Goal: Transaction & Acquisition: Purchase product/service

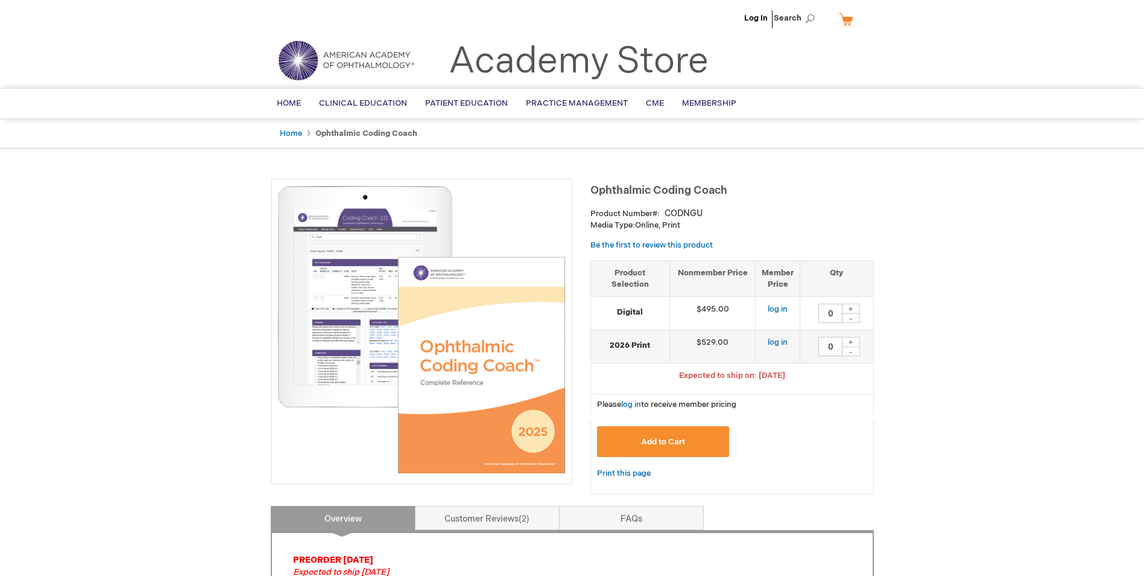
click at [850, 341] on div "+" at bounding box center [851, 342] width 18 height 10
type input "1"
click at [633, 402] on link "log in" at bounding box center [631, 404] width 20 height 10
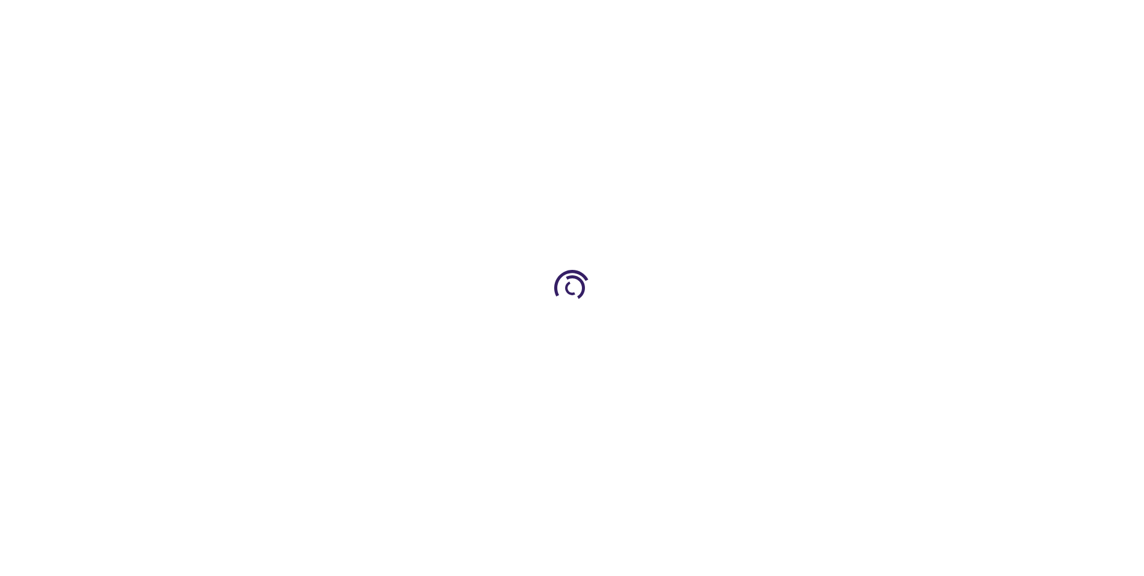
type input "0"
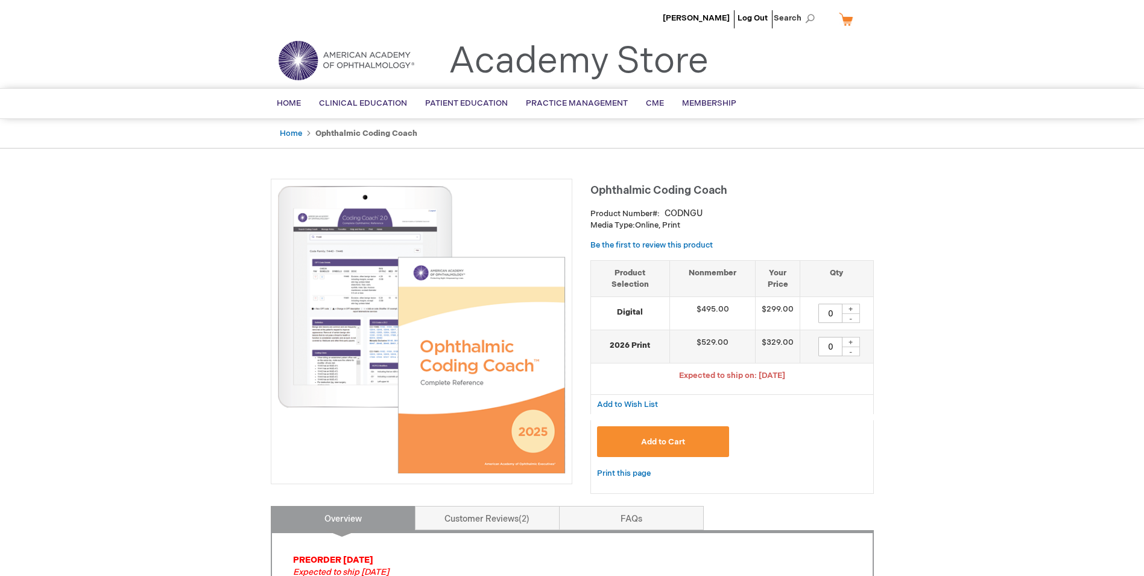
click at [852, 340] on div "+" at bounding box center [851, 342] width 18 height 10
type input "1"
click at [661, 438] on span "Add to Cart" at bounding box center [663, 442] width 44 height 10
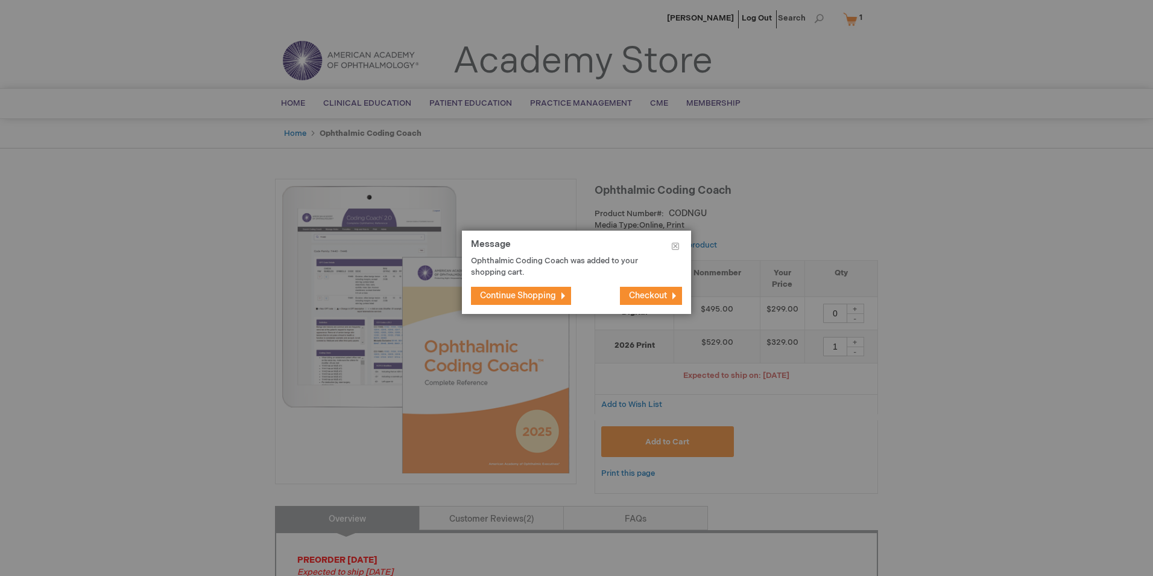
click at [510, 295] on span "Continue Shopping" at bounding box center [518, 295] width 76 height 10
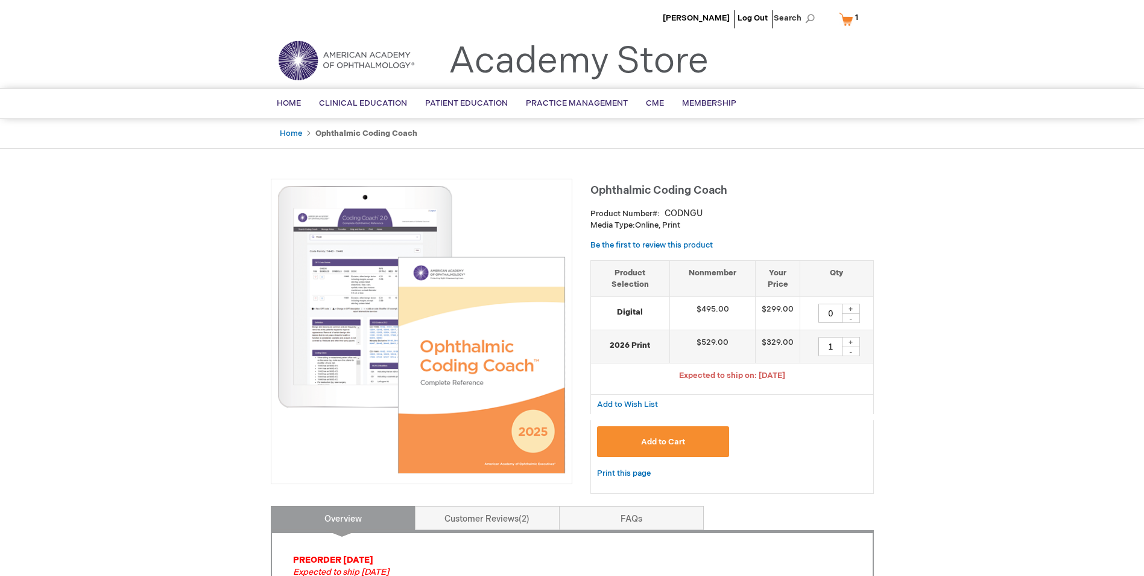
click at [847, 15] on link "My Cart 1 1 items" at bounding box center [852, 18] width 30 height 21
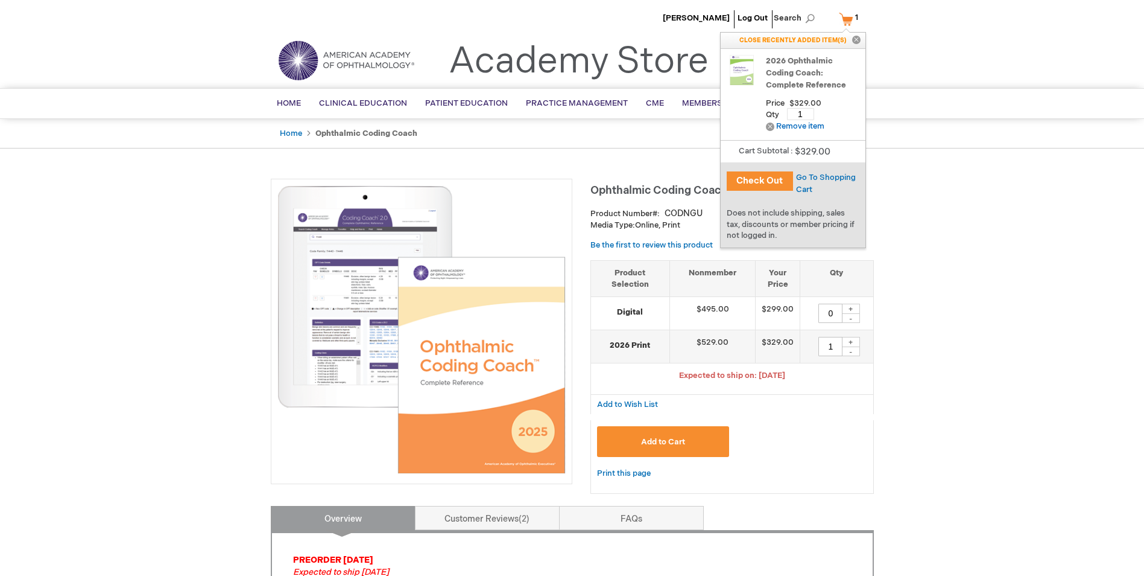
click at [763, 176] on button "Check Out" at bounding box center [760, 180] width 66 height 19
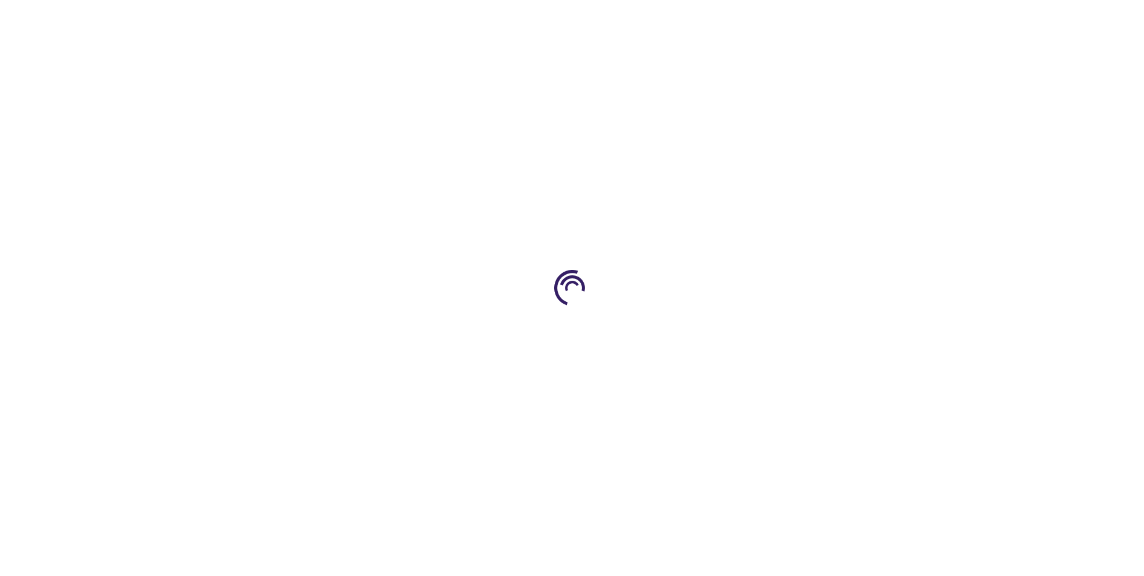
select select "US"
select select "33"
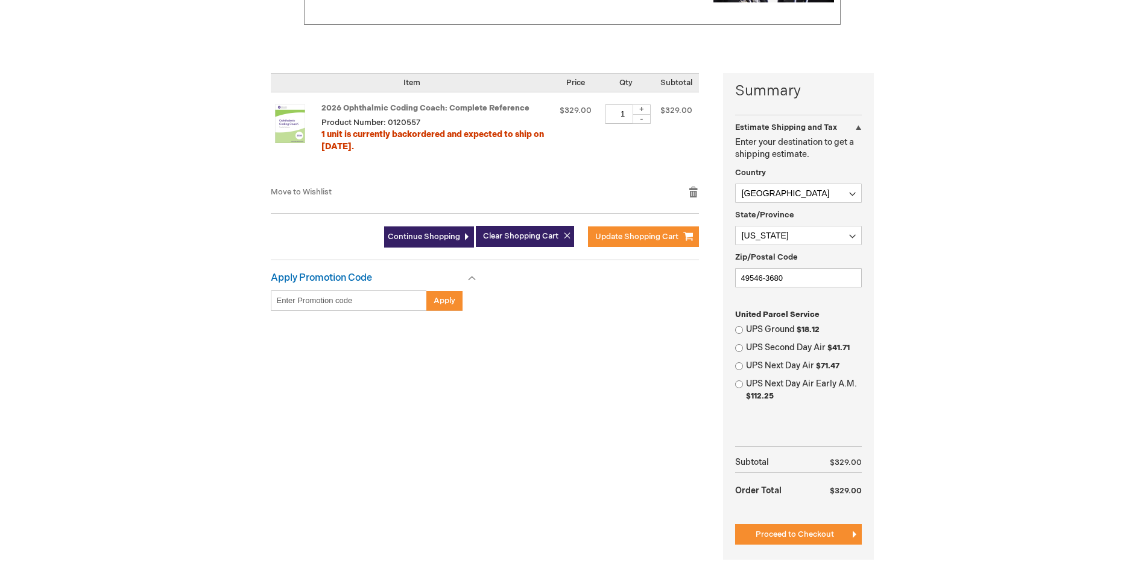
scroll to position [241, 0]
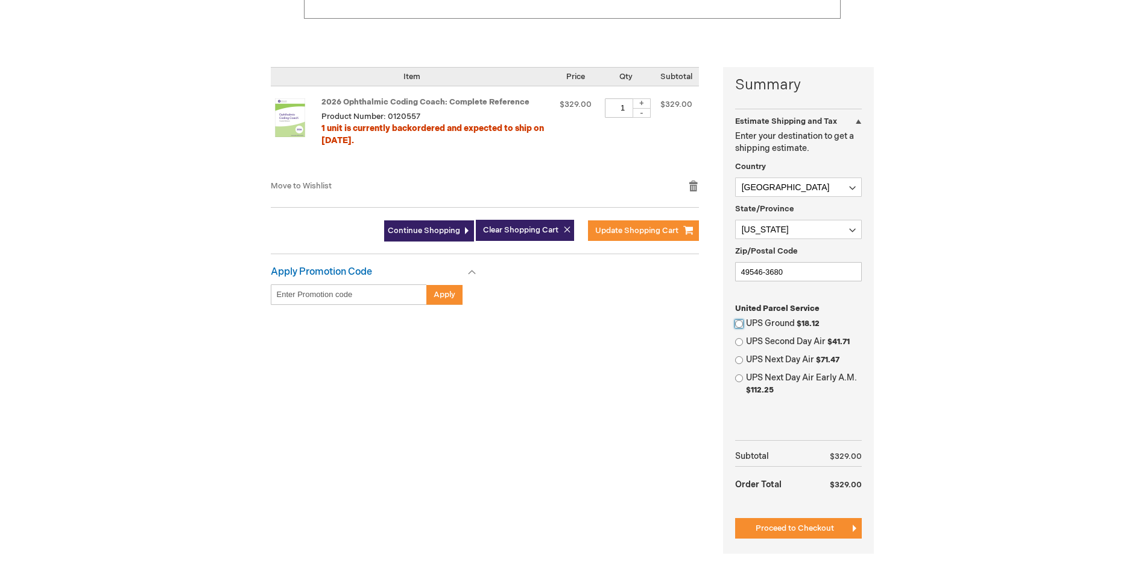
click at [737, 325] on input "UPS Ground $18.12" at bounding box center [739, 324] width 8 height 8
radio input "true"
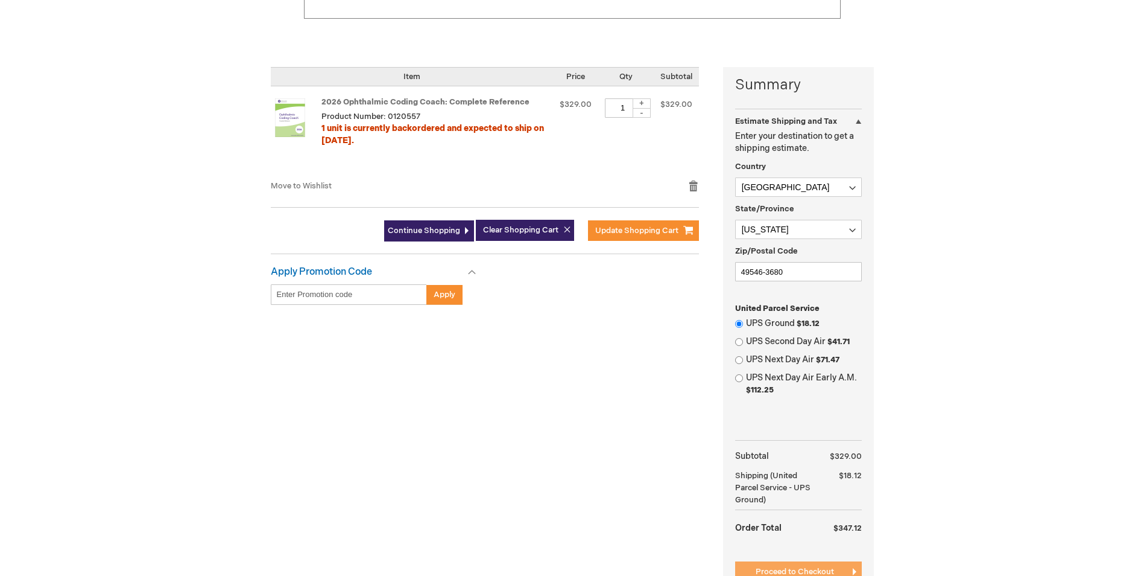
click at [807, 567] on span "Proceed to Checkout" at bounding box center [795, 571] width 78 height 10
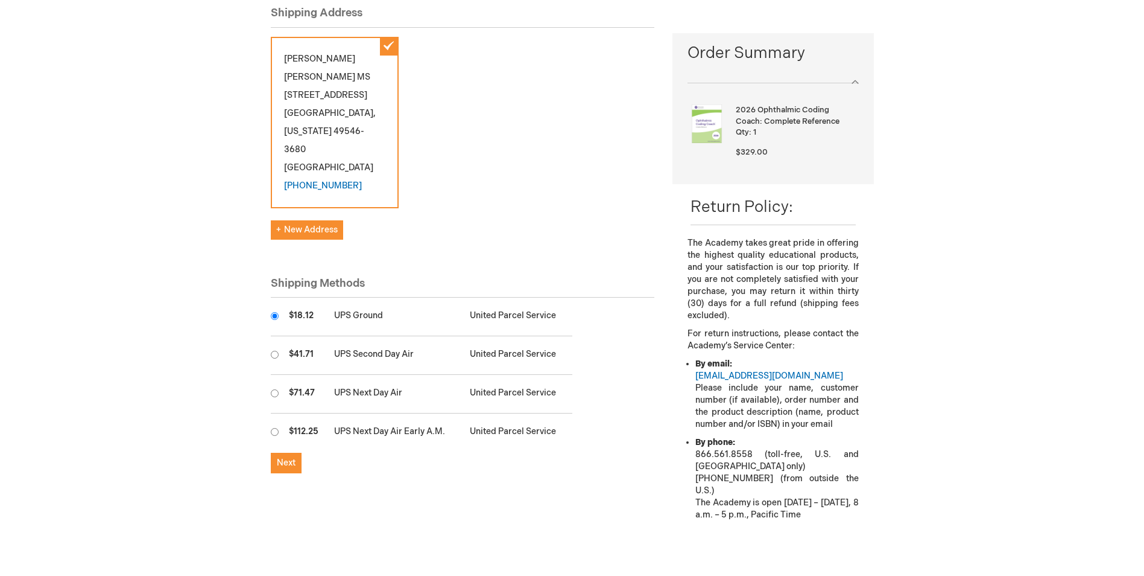
scroll to position [302, 0]
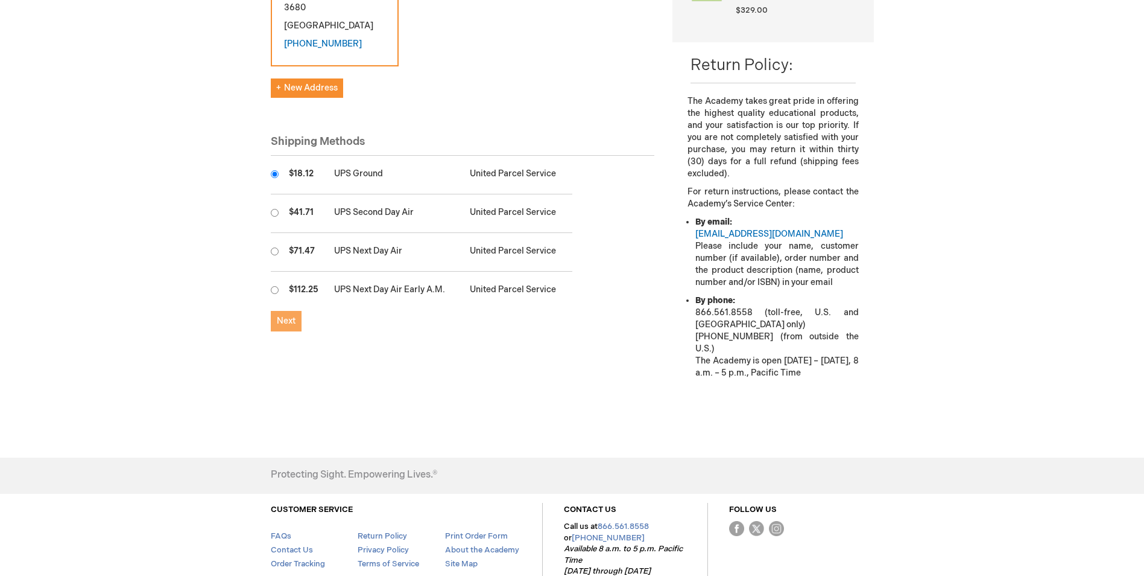
click at [290, 319] on span "Next" at bounding box center [286, 321] width 19 height 10
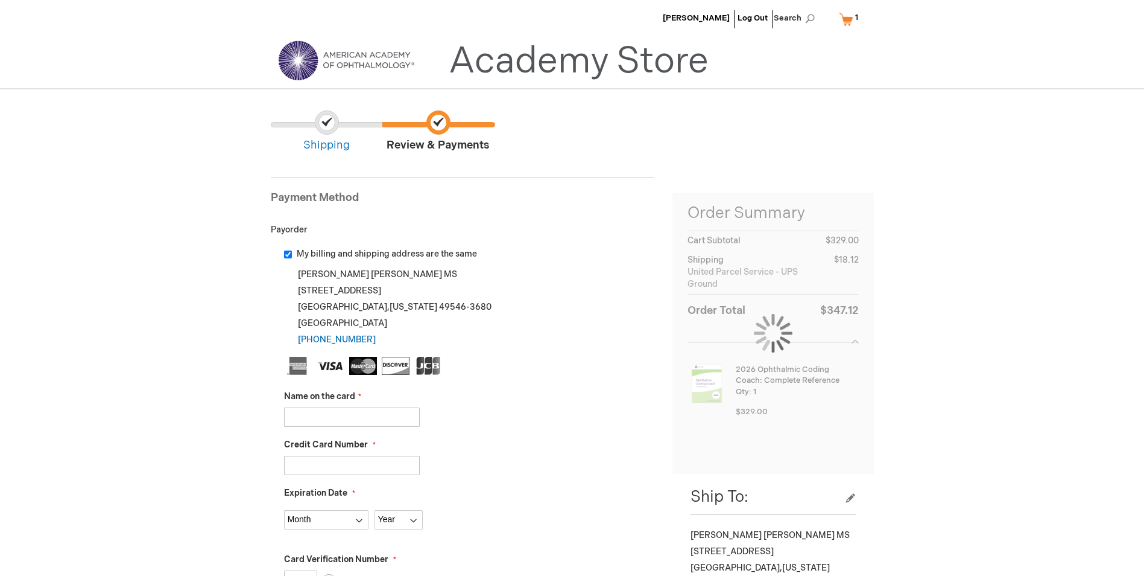
click at [311, 412] on input "Name on the card" at bounding box center [352, 416] width 136 height 19
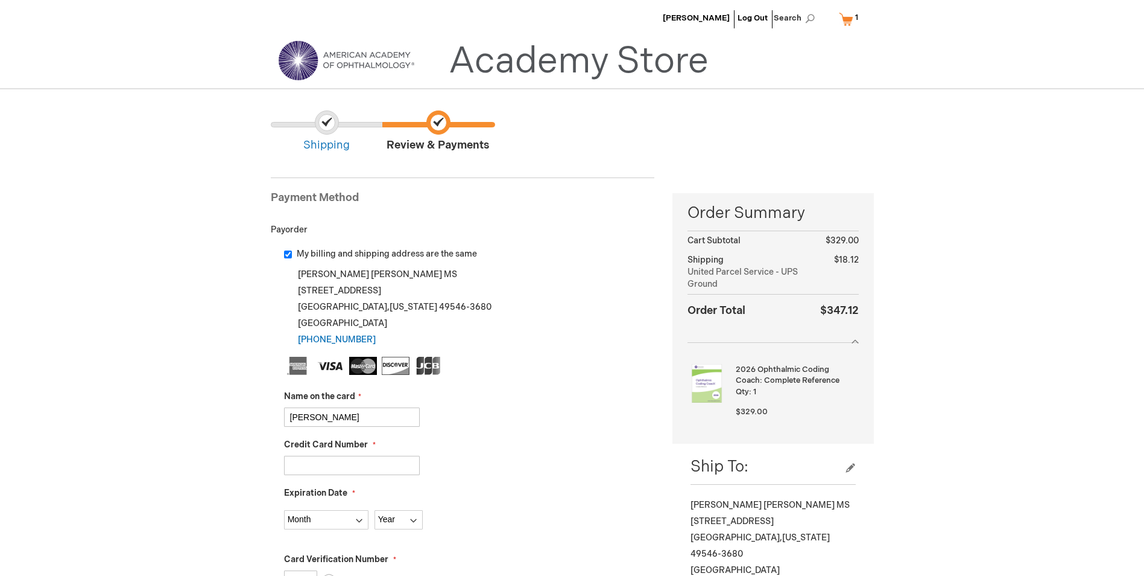
type input "Chrsitina Steele"
type input "4154177729733107"
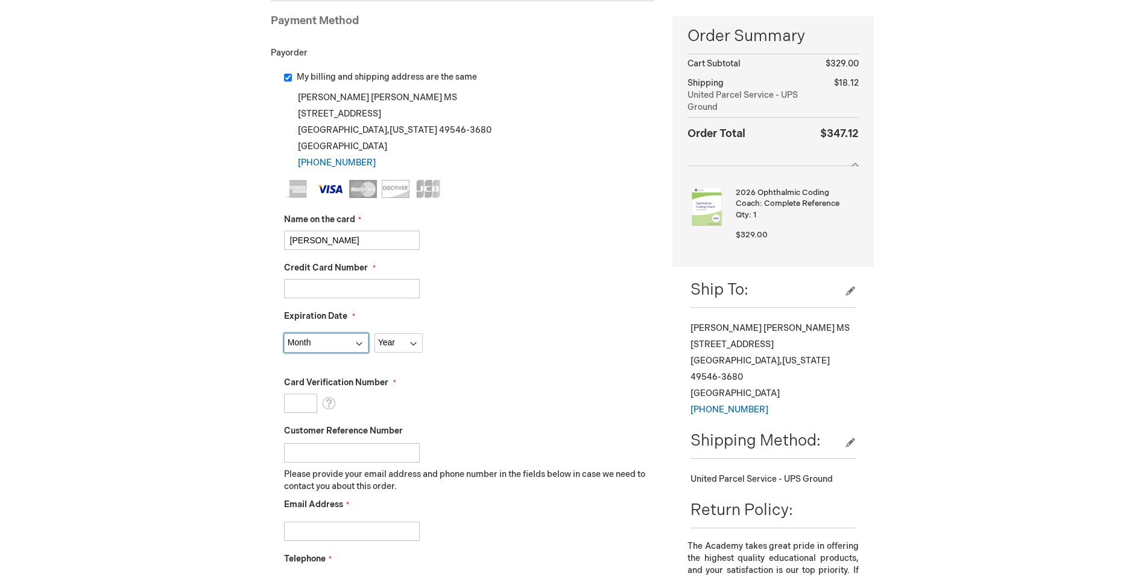
scroll to position [181, 0]
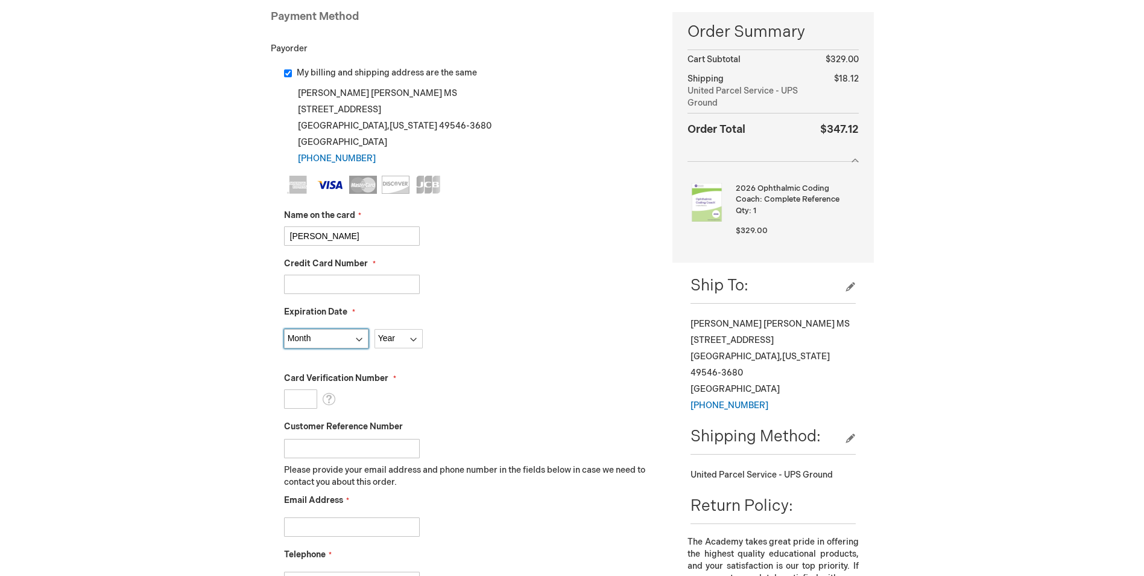
click at [308, 337] on select "Month 01 - January 02 - February 03 - March 04 - April 05 - May 06 - June 07 - …" at bounding box center [326, 338] width 84 height 19
select select "12"
click at [284, 329] on select "Month 01 - January 02 - February 03 - March 04 - April 05 - May 06 - June 07 - …" at bounding box center [326, 338] width 84 height 19
click at [404, 339] on select "Year 2025 2026 2027 2028 2029 2030 2031 2032 2033 2034 2035" at bounding box center [399, 338] width 48 height 19
select select "2029"
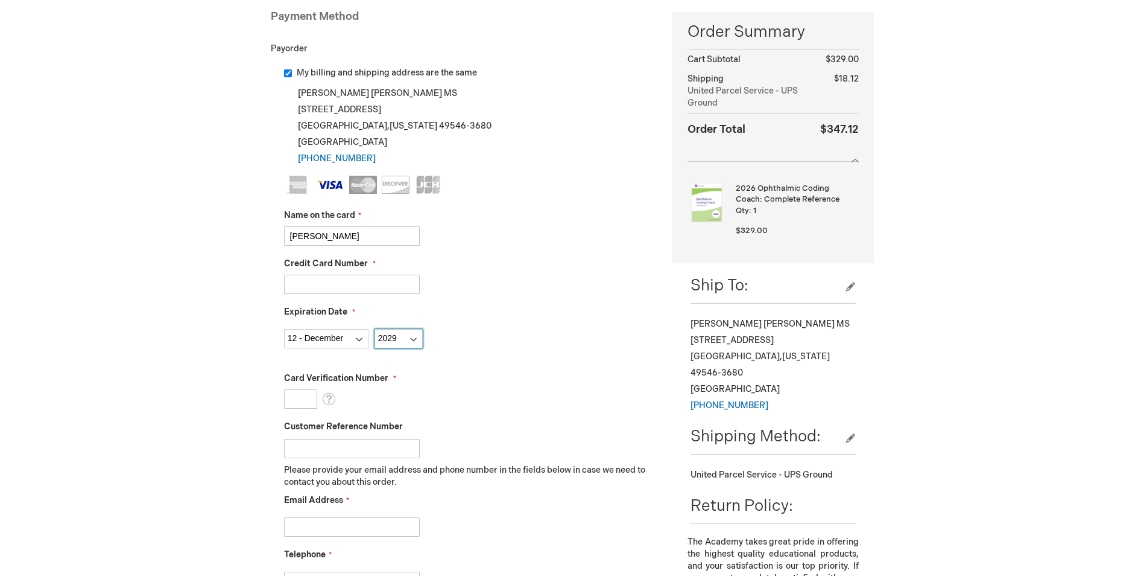
click at [375, 329] on select "Year 2025 2026 2027 2028 2029 2030 2031 2032 2033 2034 2035" at bounding box center [399, 338] width 48 height 19
click at [306, 400] on input "Card Verification Number" at bounding box center [300, 398] width 33 height 19
type input "4"
type input "759"
click at [322, 527] on input "Email Address" at bounding box center [352, 526] width 136 height 19
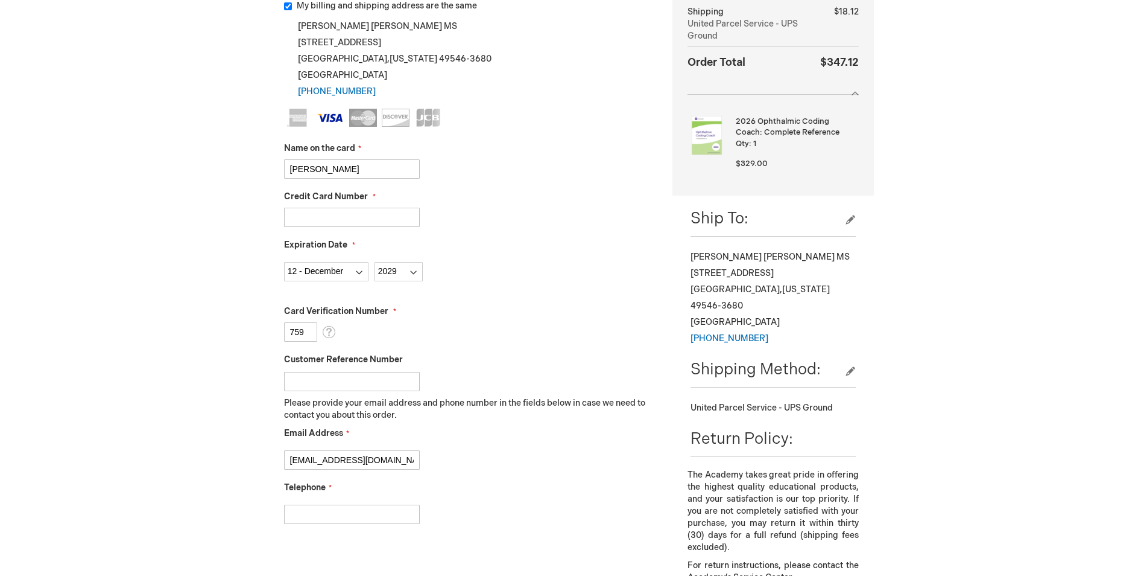
scroll to position [483, 0]
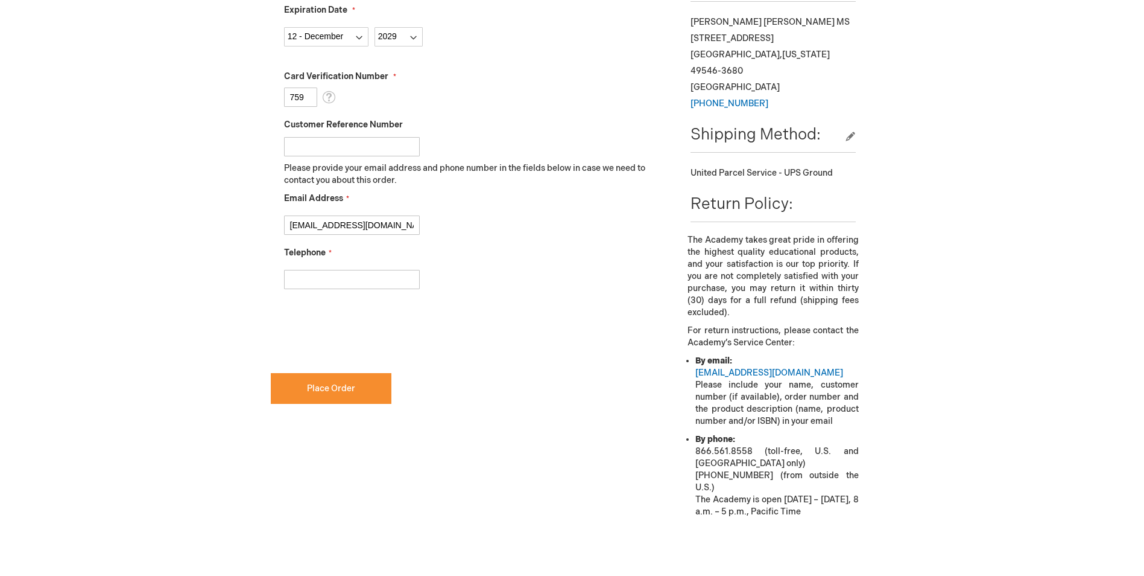
type input "csteele@vecgr.com"
click at [357, 280] on input "Telephone" at bounding box center [352, 279] width 136 height 19
type input "6162599982"
checkbox input "true"
click at [351, 387] on span "Place Order" at bounding box center [331, 388] width 48 height 10
